Goal: Information Seeking & Learning: Learn about a topic

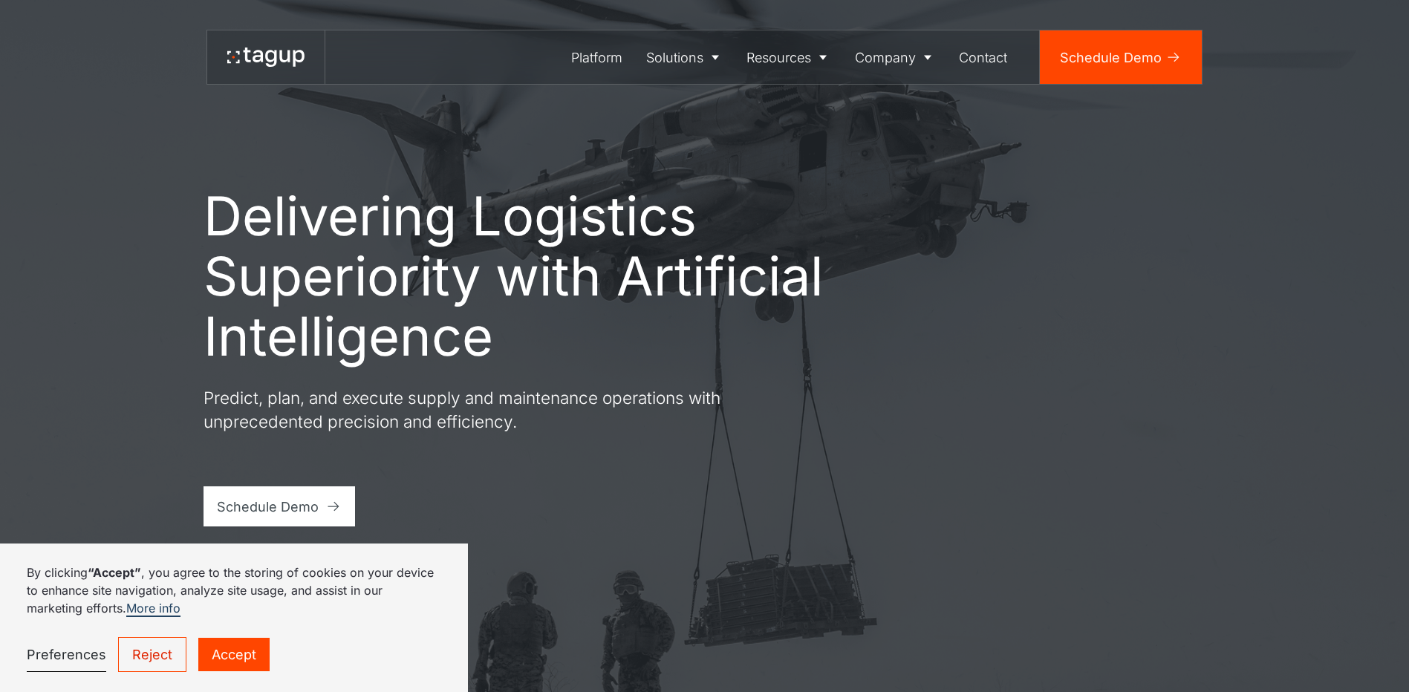
click at [168, 662] on link "Reject" at bounding box center [152, 654] width 68 height 35
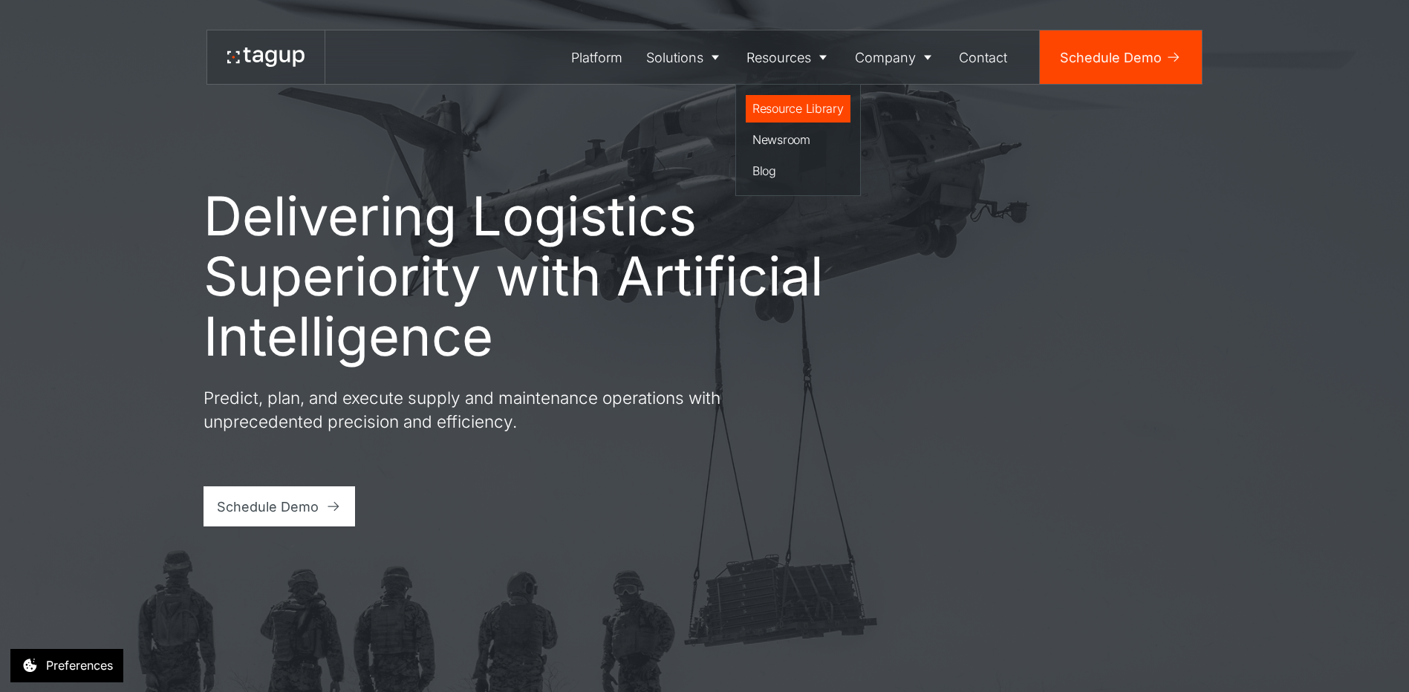
click at [778, 115] on div "Resource Library" at bounding box center [797, 108] width 91 height 18
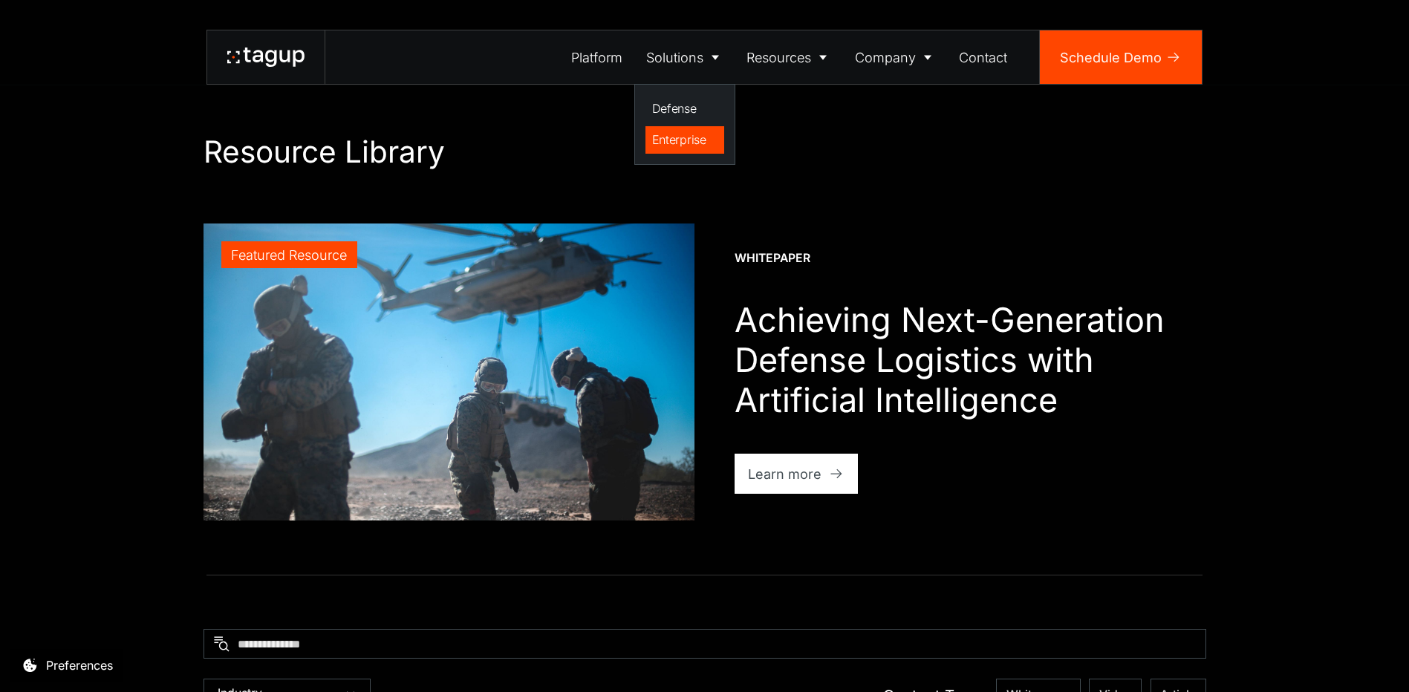
click at [692, 136] on div "Enterprise" at bounding box center [685, 140] width 66 height 18
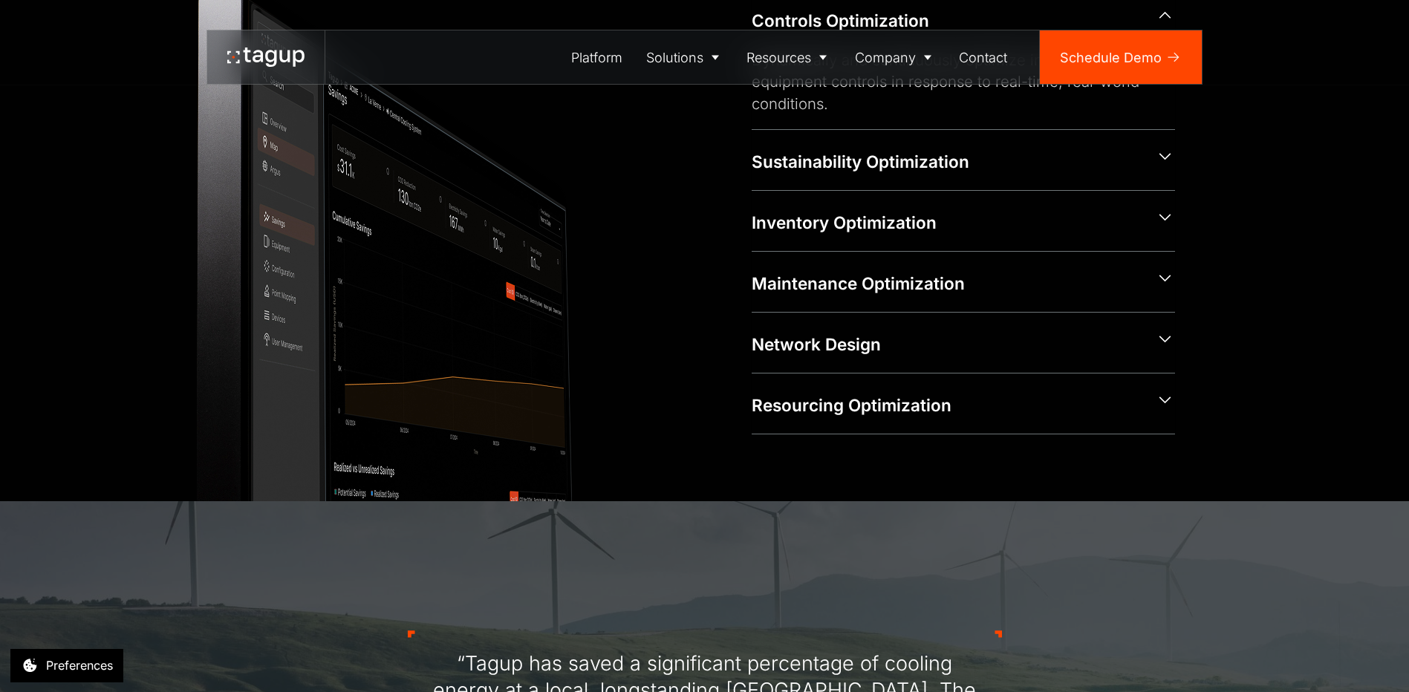
scroll to position [943, 0]
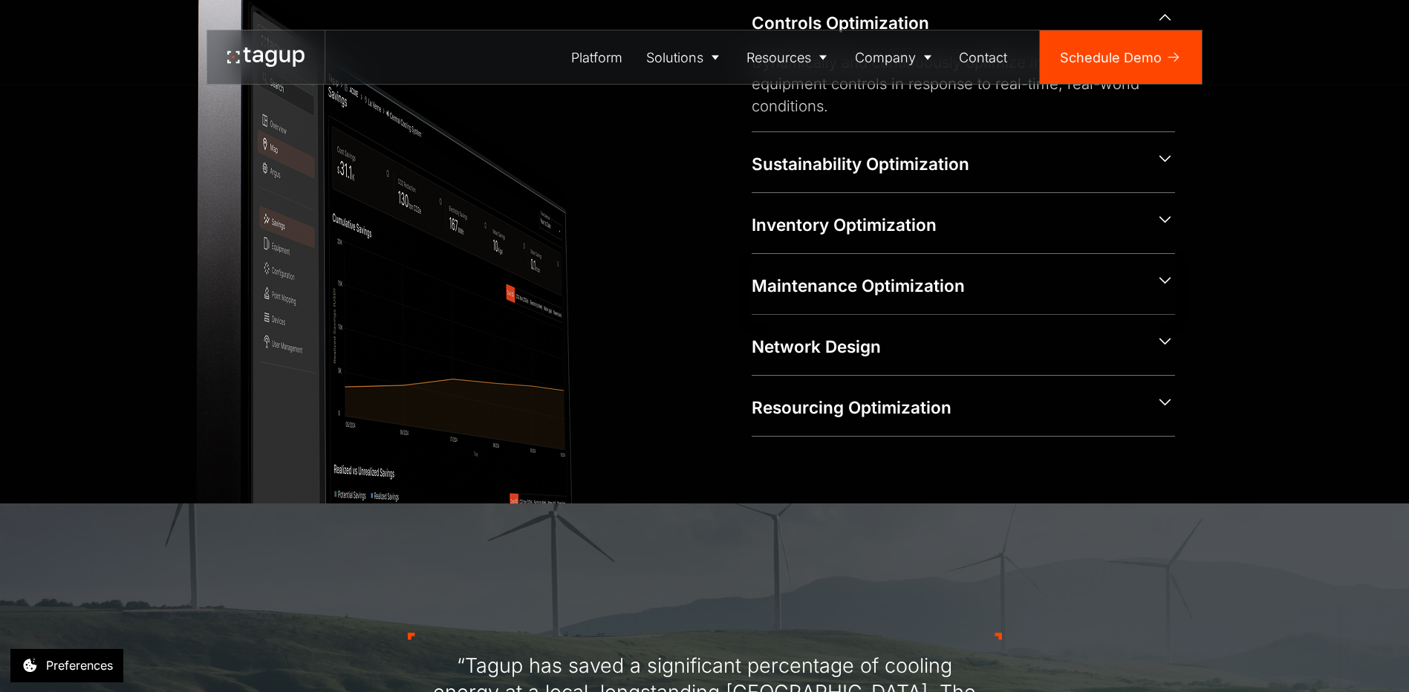
click at [826, 298] on div "Maintenance Optimization" at bounding box center [962, 284] width 423 height 60
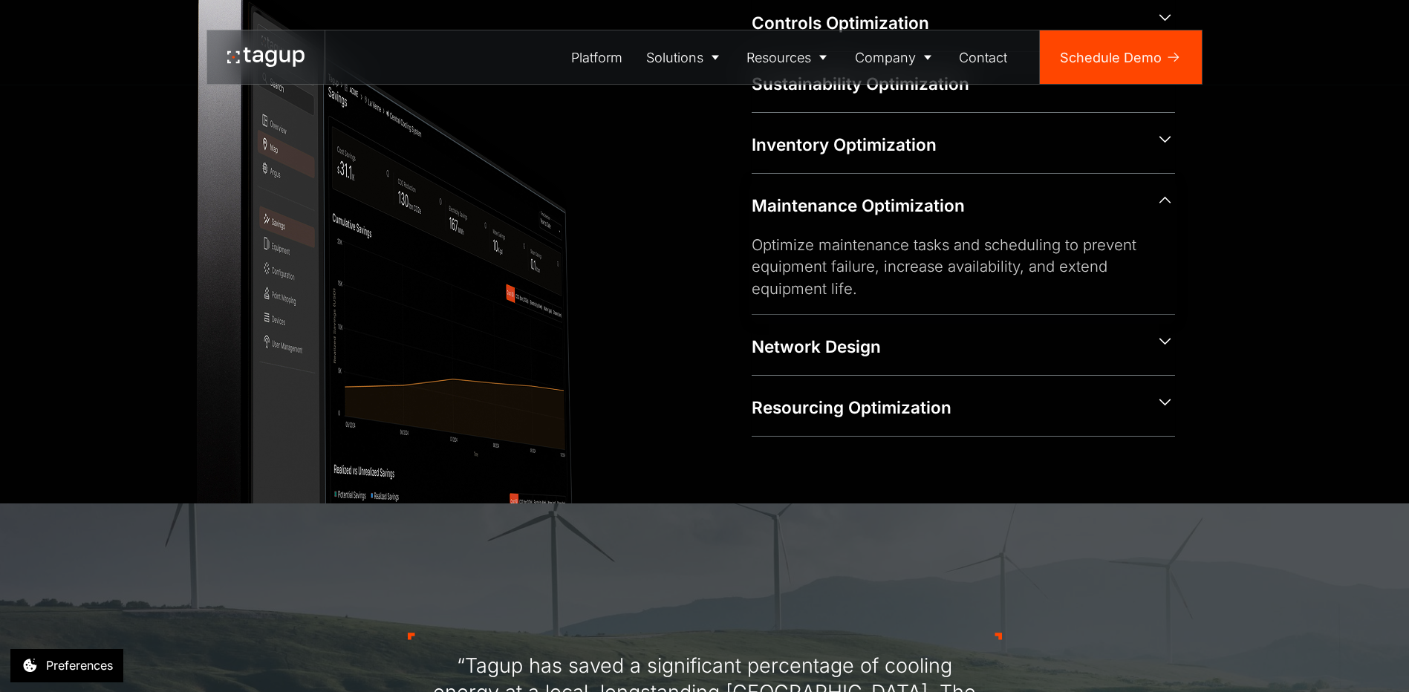
click at [839, 208] on div "Maintenance Optimization" at bounding box center [946, 206] width 390 height 24
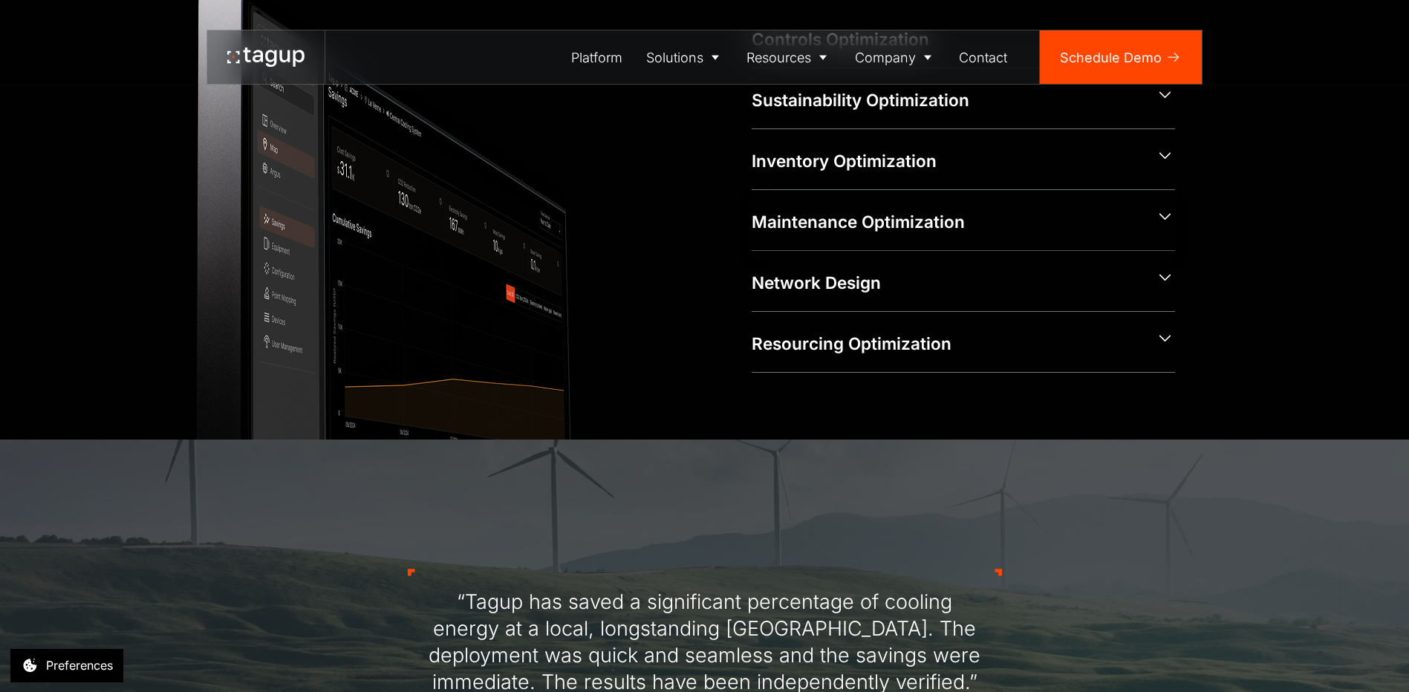
click at [839, 208] on div "Maintenance Optimization" at bounding box center [946, 219] width 390 height 27
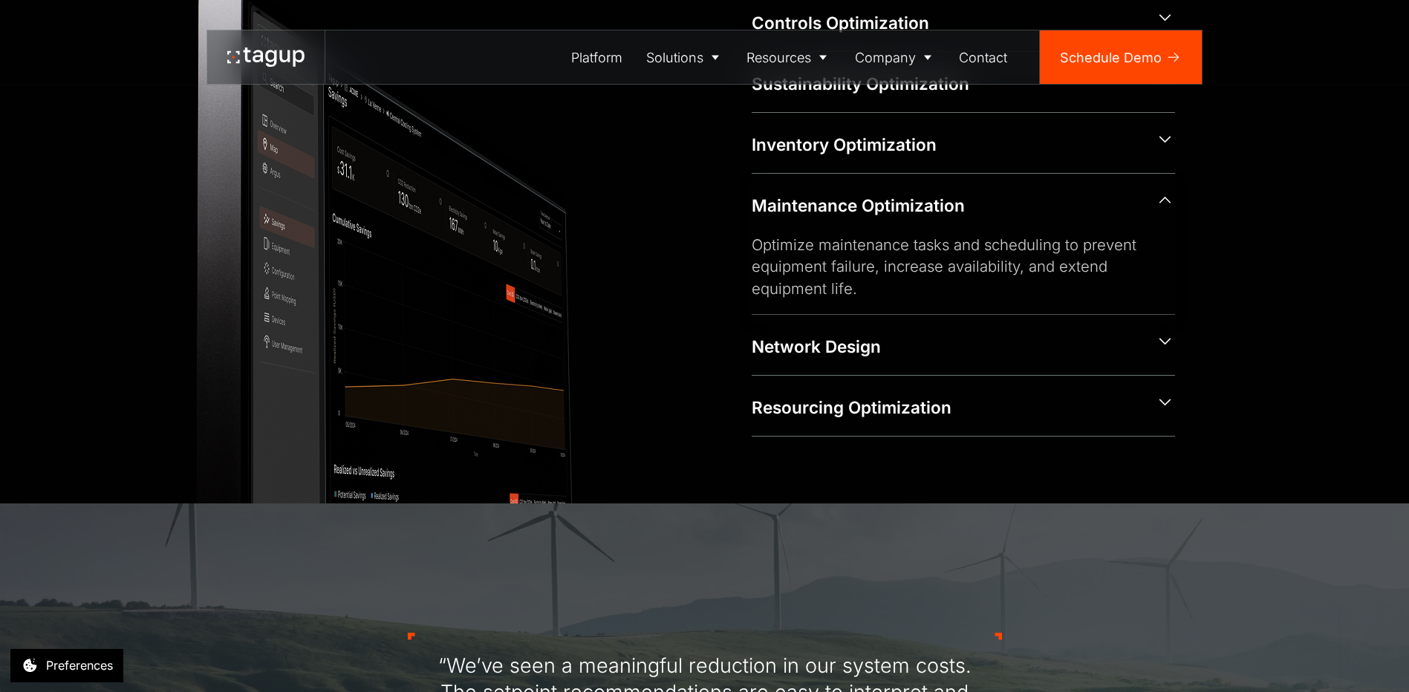
click at [1028, 272] on div "Optimize maintenance tasks and scheduling to prevent equipment failure, increas…" at bounding box center [950, 266] width 399 height 65
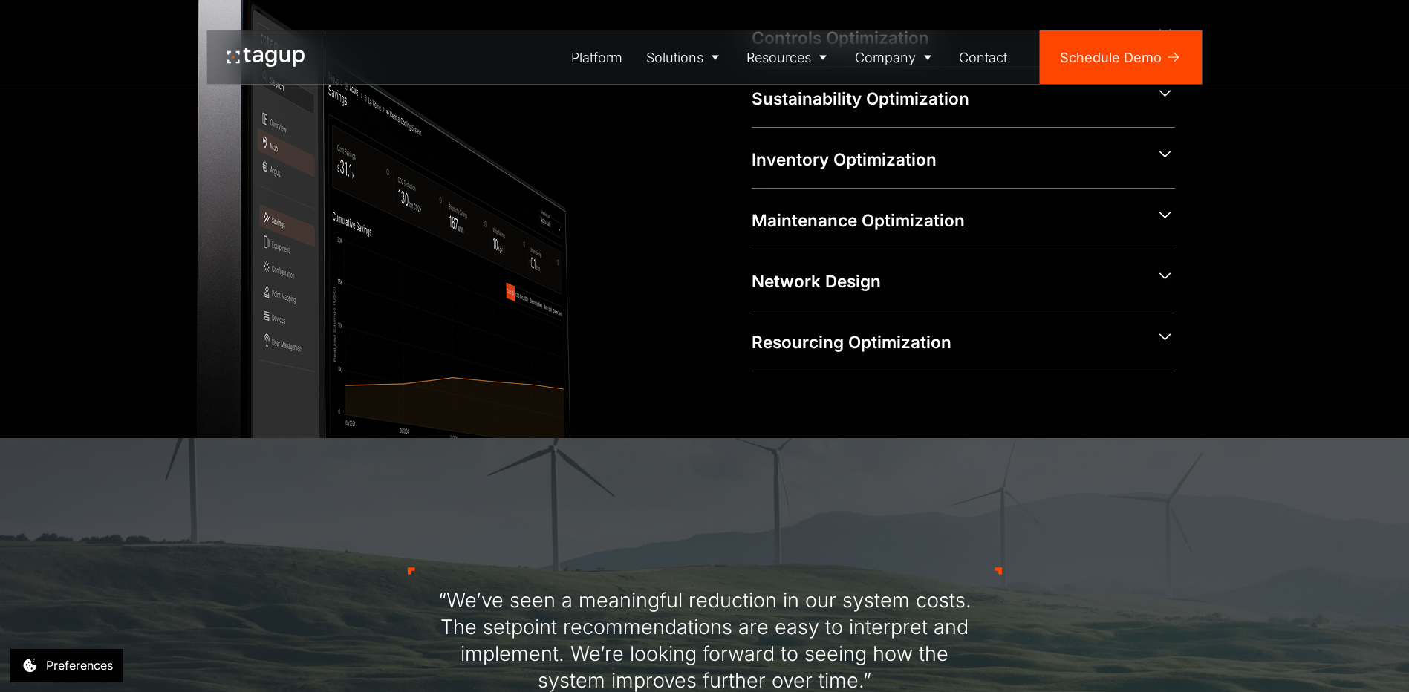
scroll to position [927, 0]
